Goal: Navigation & Orientation: Find specific page/section

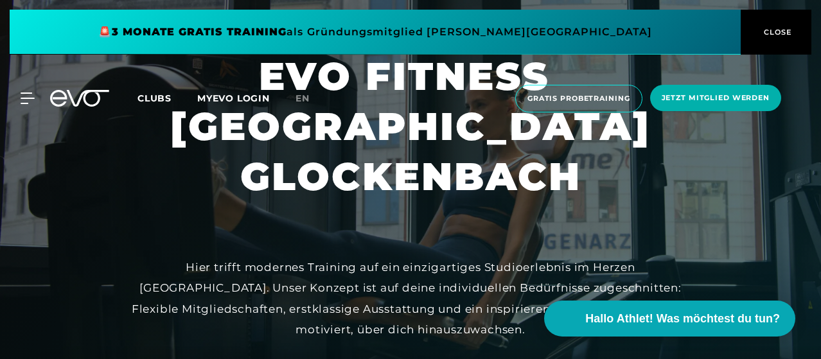
click at [171, 94] on span "Clubs" at bounding box center [154, 98] width 34 height 12
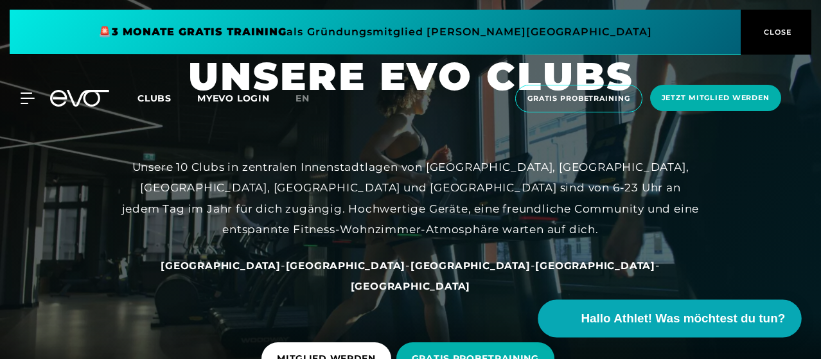
click at [600, 316] on span "Hallo Athlet! Was möchtest du tun?" at bounding box center [683, 319] width 204 height 18
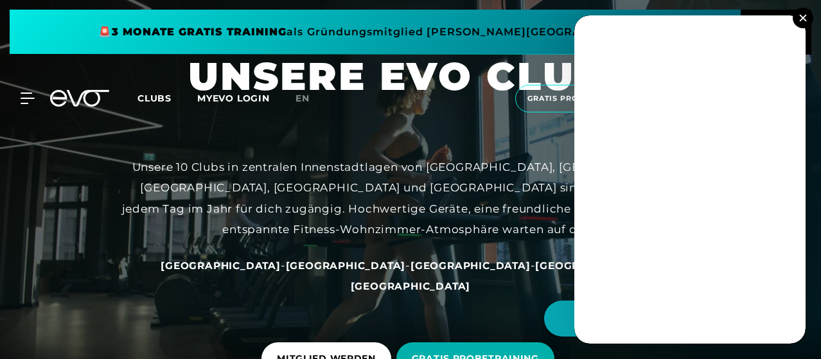
click at [805, 22] on button at bounding box center [803, 18] width 21 height 21
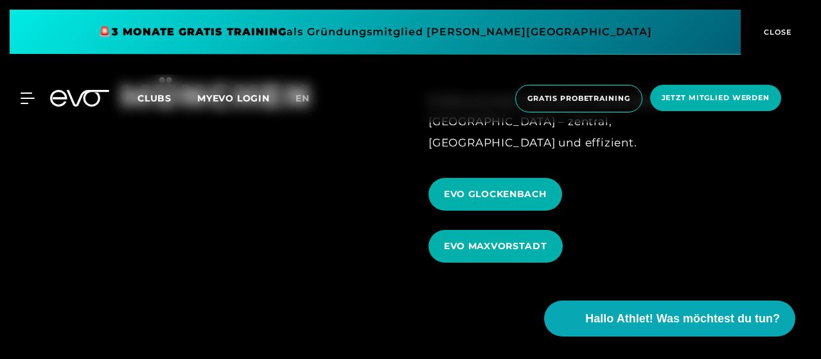
scroll to position [3081, 0]
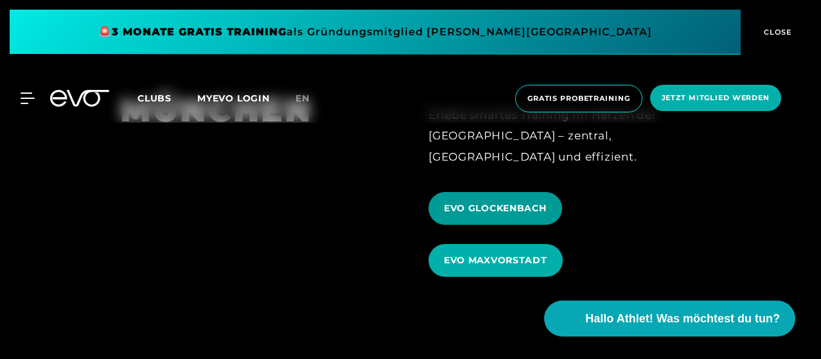
click at [534, 192] on span "EVO GLOCKENBACH" at bounding box center [495, 208] width 134 height 33
